Goal: Task Accomplishment & Management: Use online tool/utility

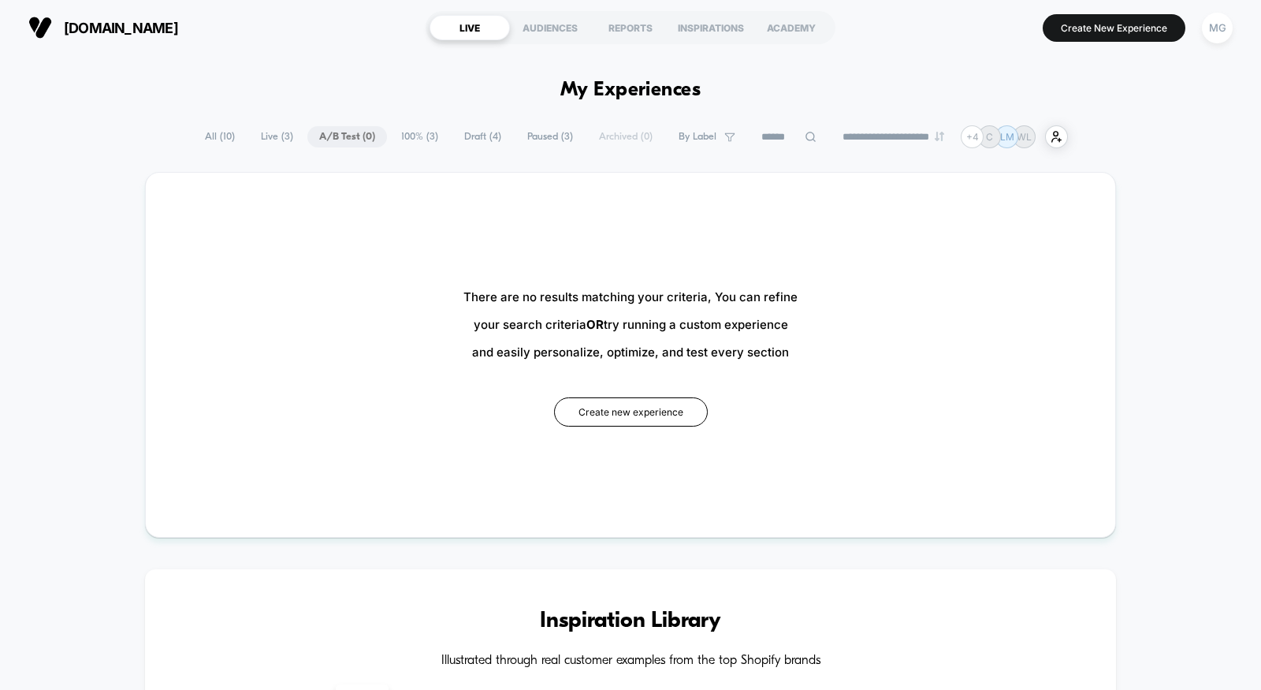
click at [415, 136] on span "100% ( 3 )" at bounding box center [419, 136] width 61 height 21
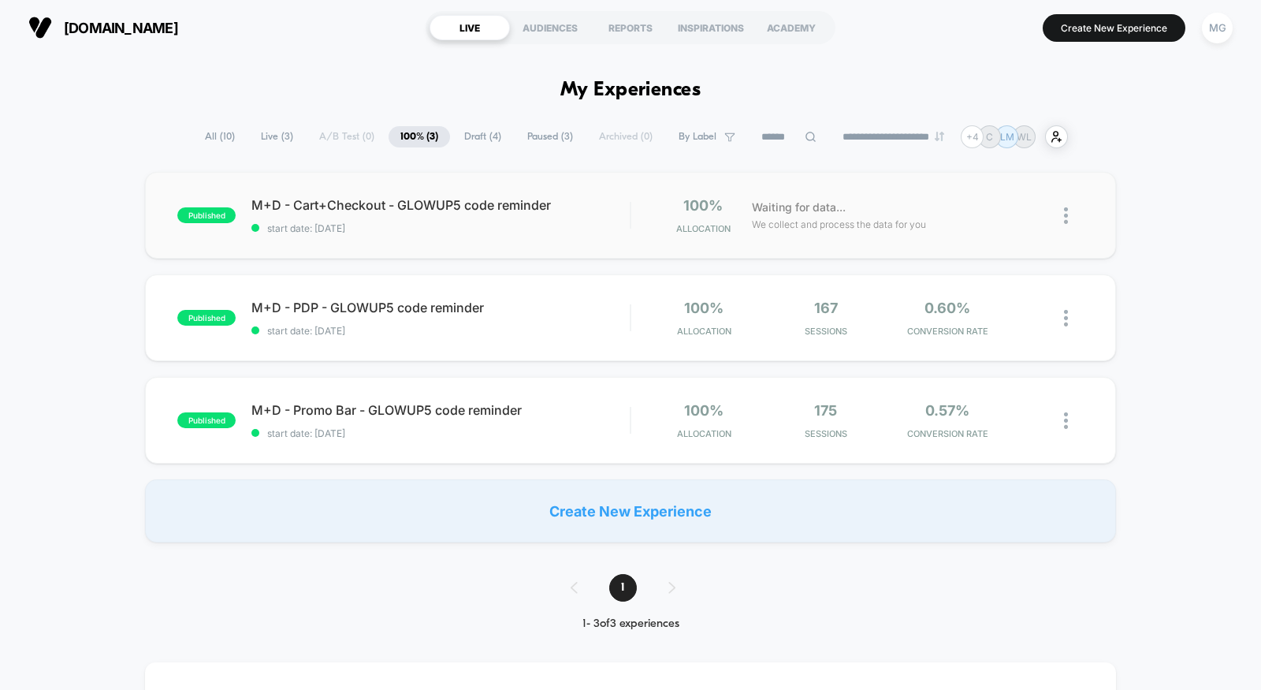
click at [609, 230] on span "start date: 8/12/2025" at bounding box center [440, 228] width 378 height 12
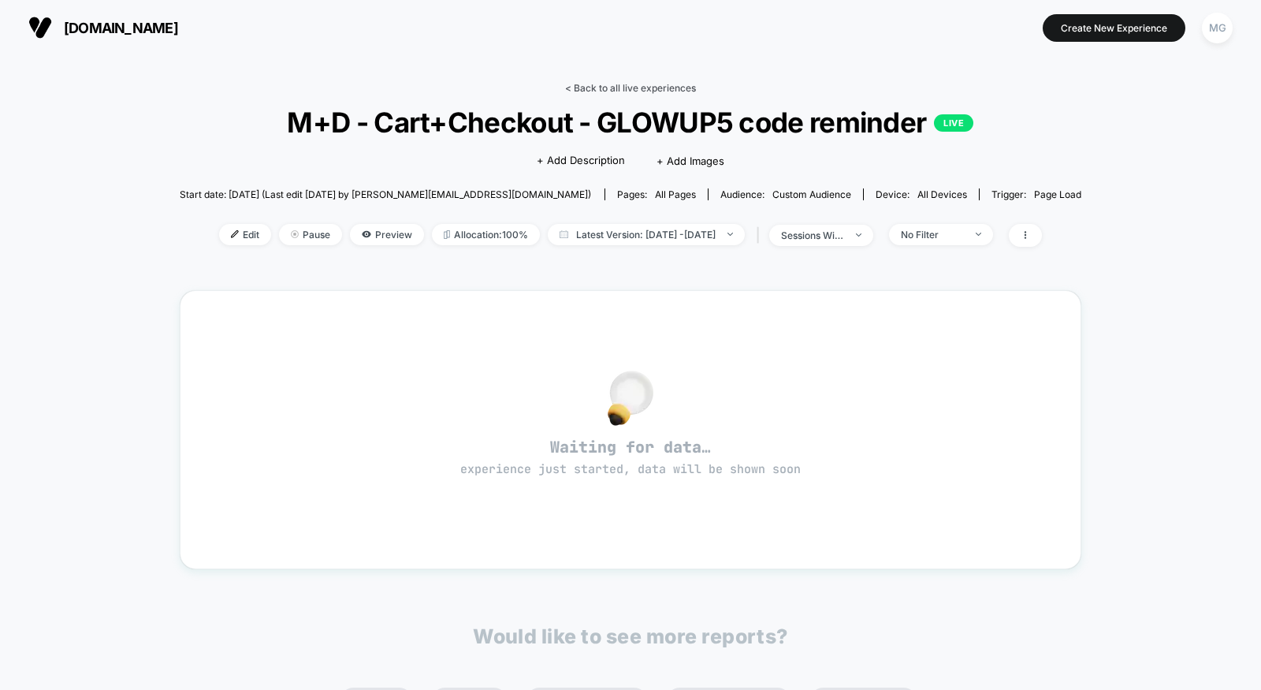
click at [616, 88] on link "< Back to all live experiences" at bounding box center [630, 88] width 131 height 12
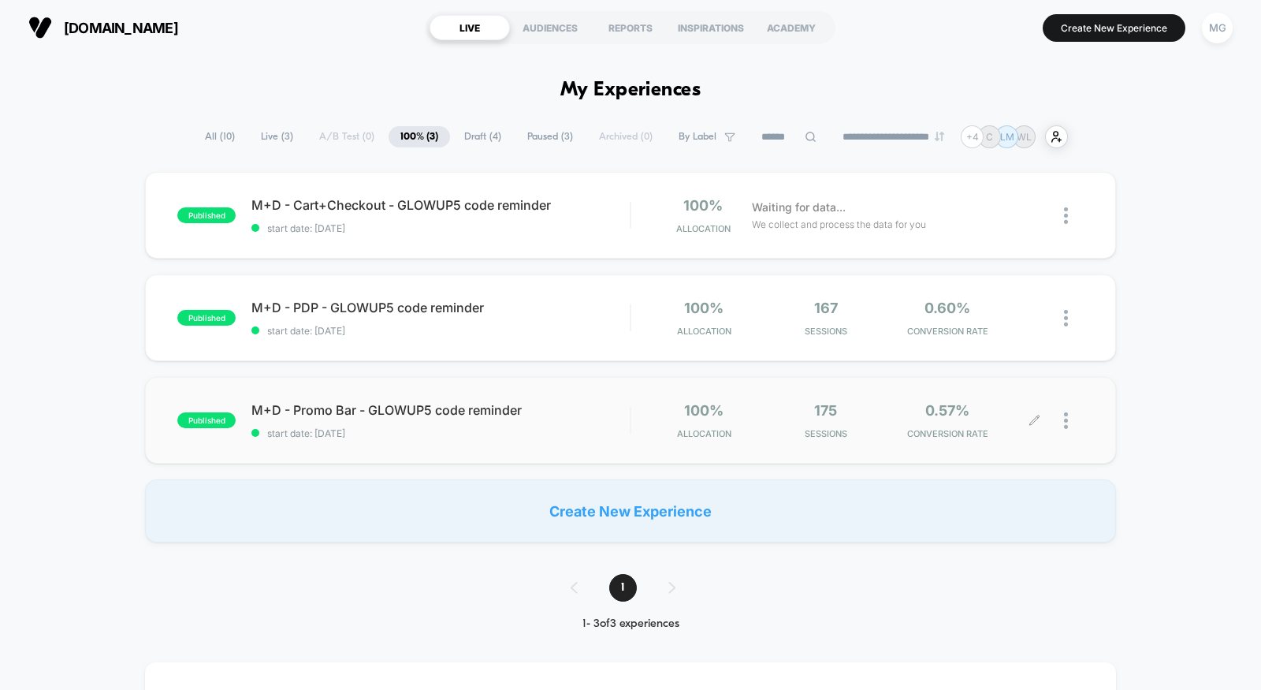
click at [1070, 416] on div at bounding box center [1074, 420] width 20 height 37
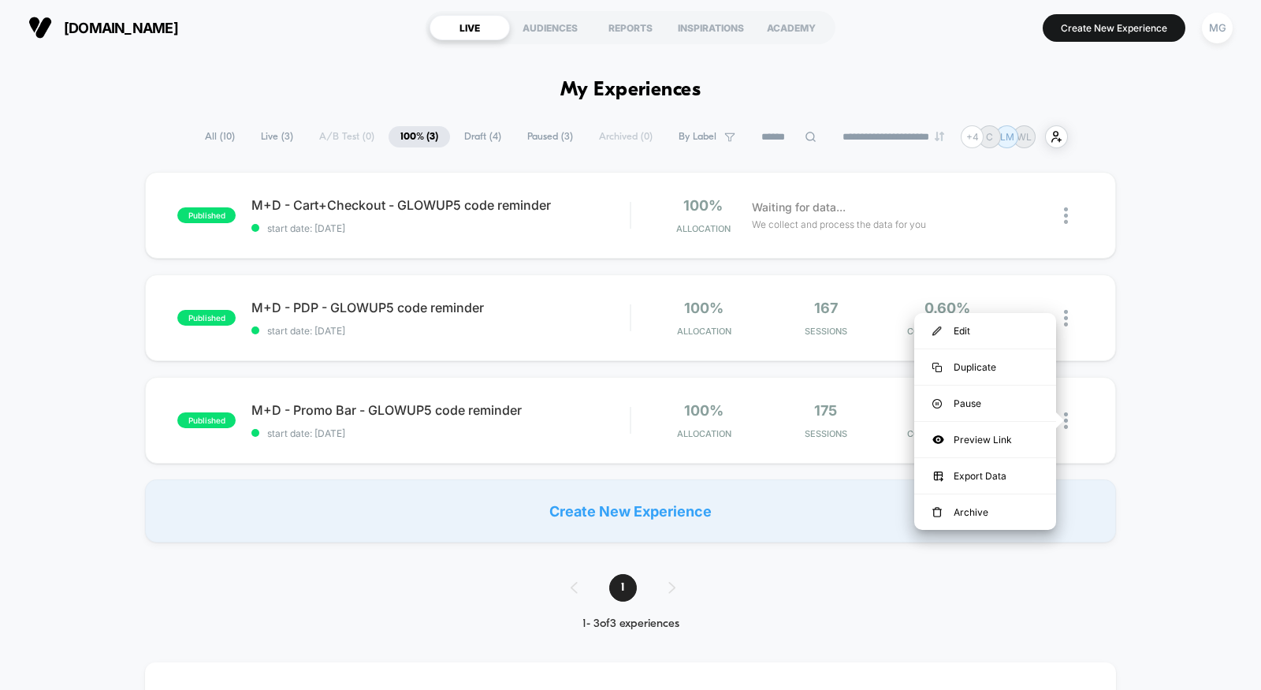
click at [1194, 282] on div "published M+D - Cart+Checkout - GLOWUP5 code reminder start date: 8/12/2025 100…" at bounding box center [630, 357] width 1261 height 371
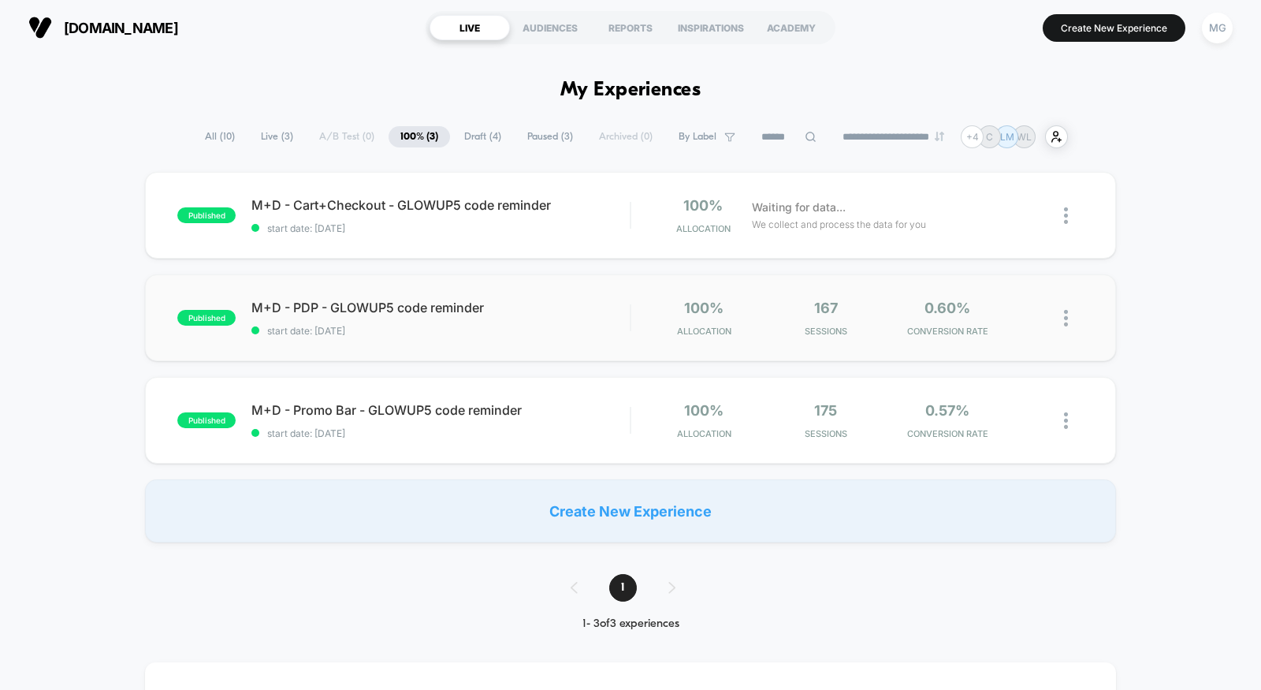
click at [1066, 315] on img at bounding box center [1066, 318] width 4 height 17
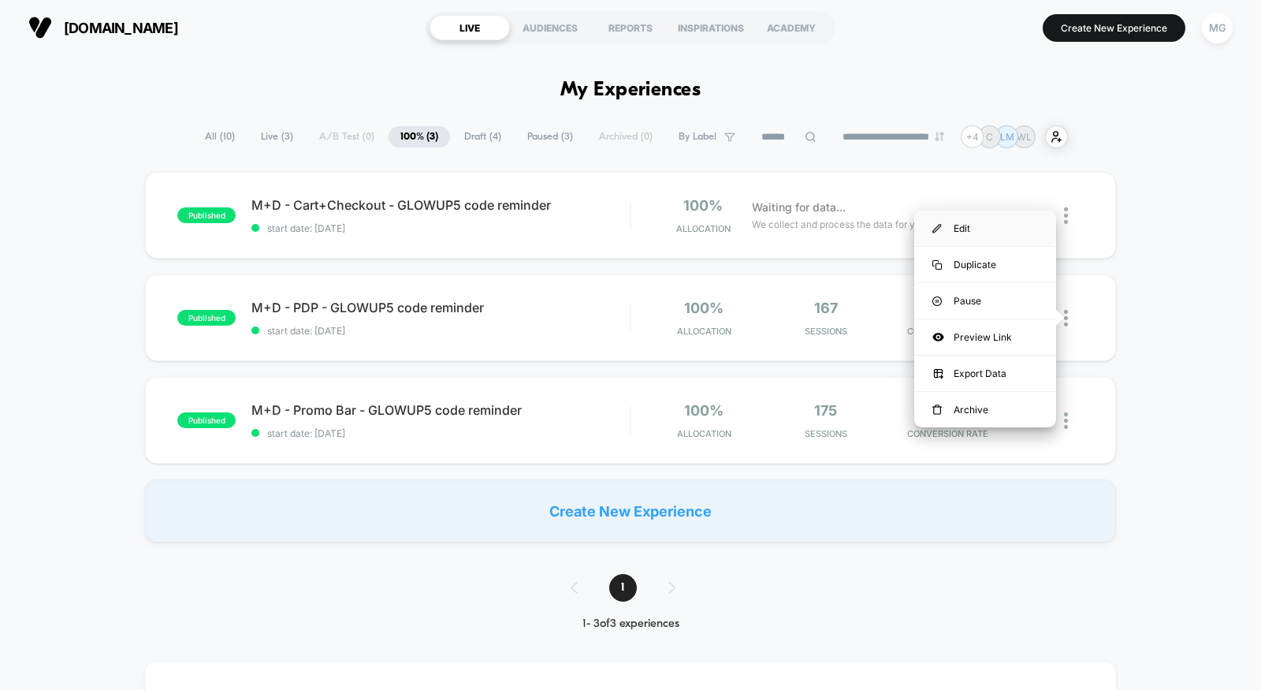
click at [994, 233] on div "Edit" at bounding box center [985, 227] width 142 height 35
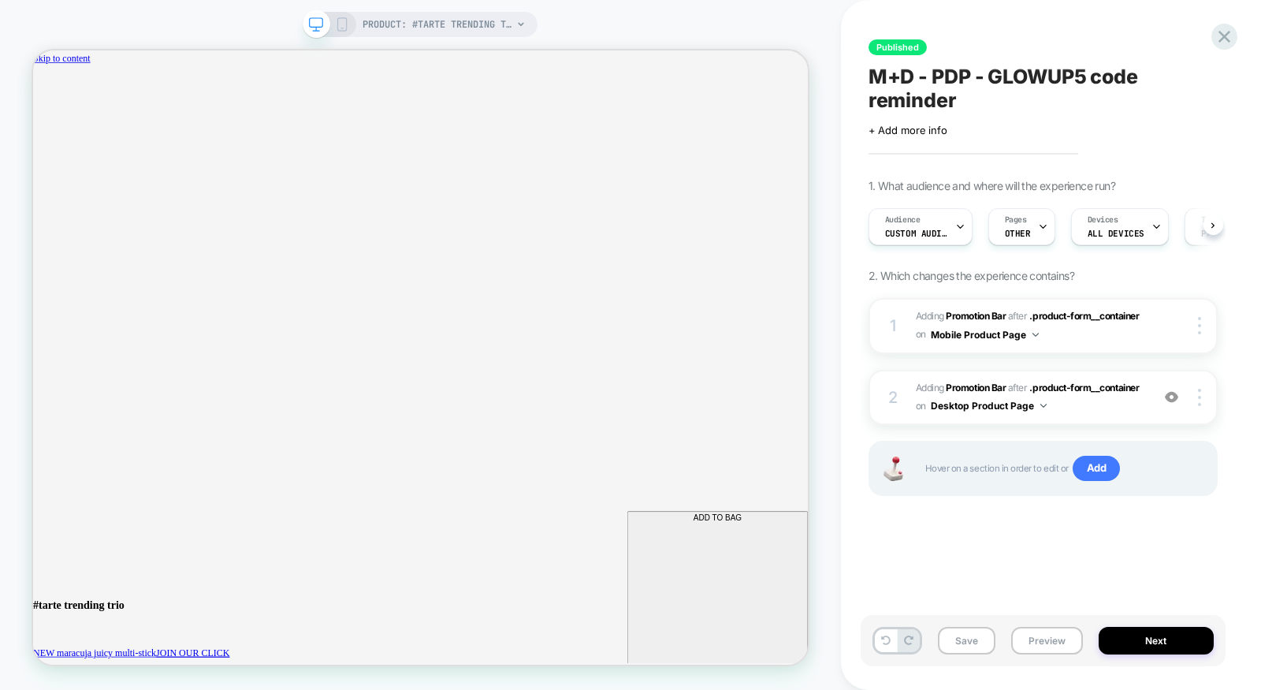
scroll to position [0, 1]
click at [942, 226] on div "Audience Custom Audience" at bounding box center [916, 226] width 95 height 35
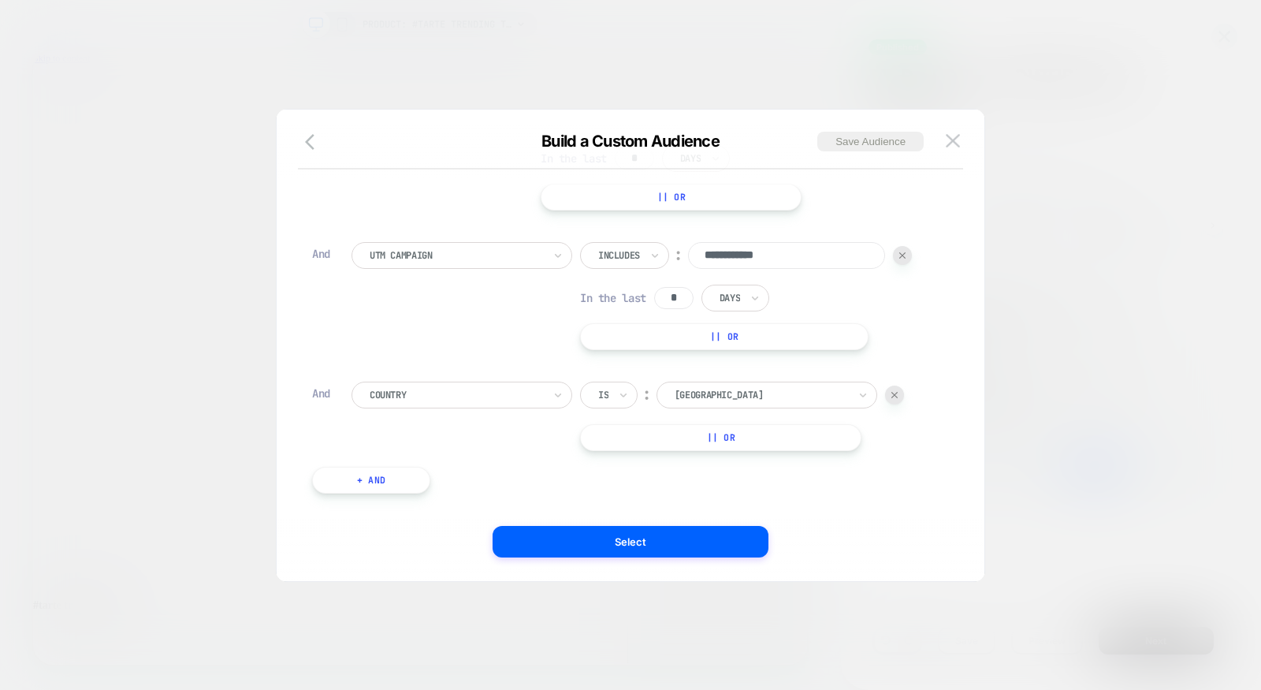
scroll to position [0, 926]
